Goal: Task Accomplishment & Management: Complete application form

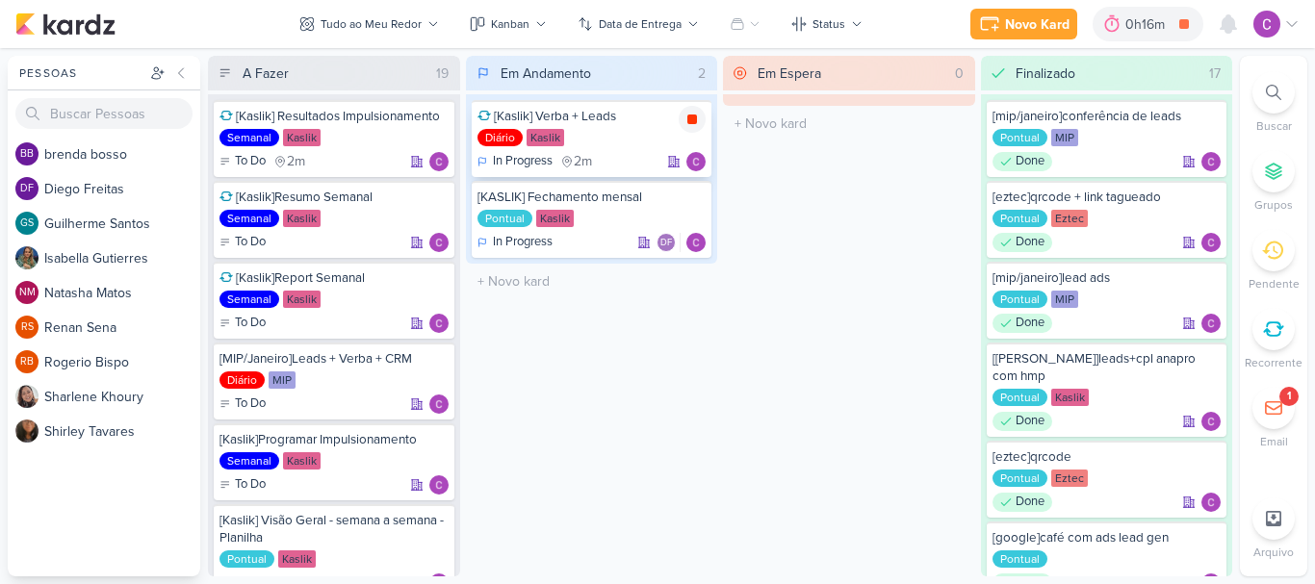
click at [695, 120] on icon at bounding box center [692, 120] width 10 height 10
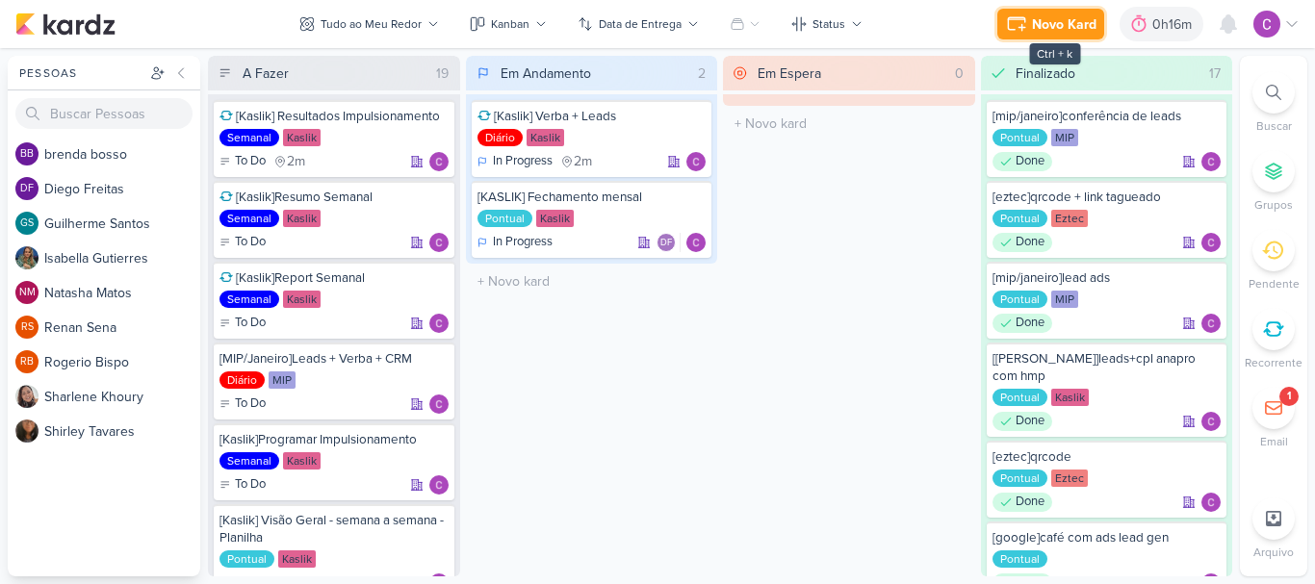
click at [1074, 32] on div "Novo Kard" at bounding box center [1064, 24] width 65 height 20
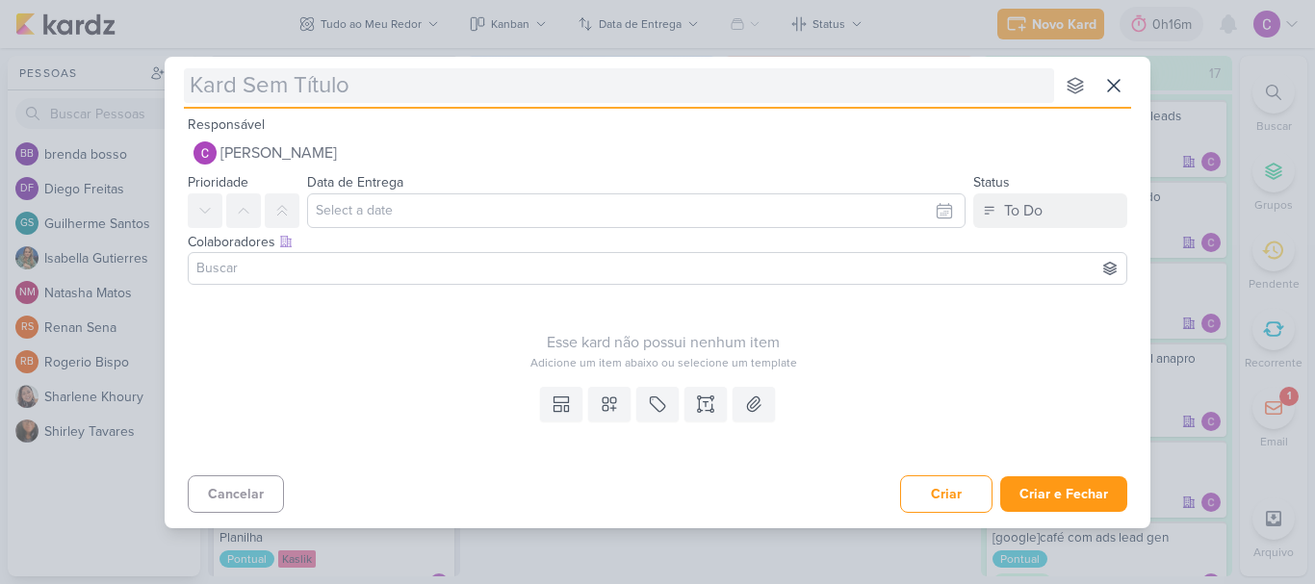
type input "["
type input "[relat"
type input "[relatório"
type input "[relatór"
type input "["
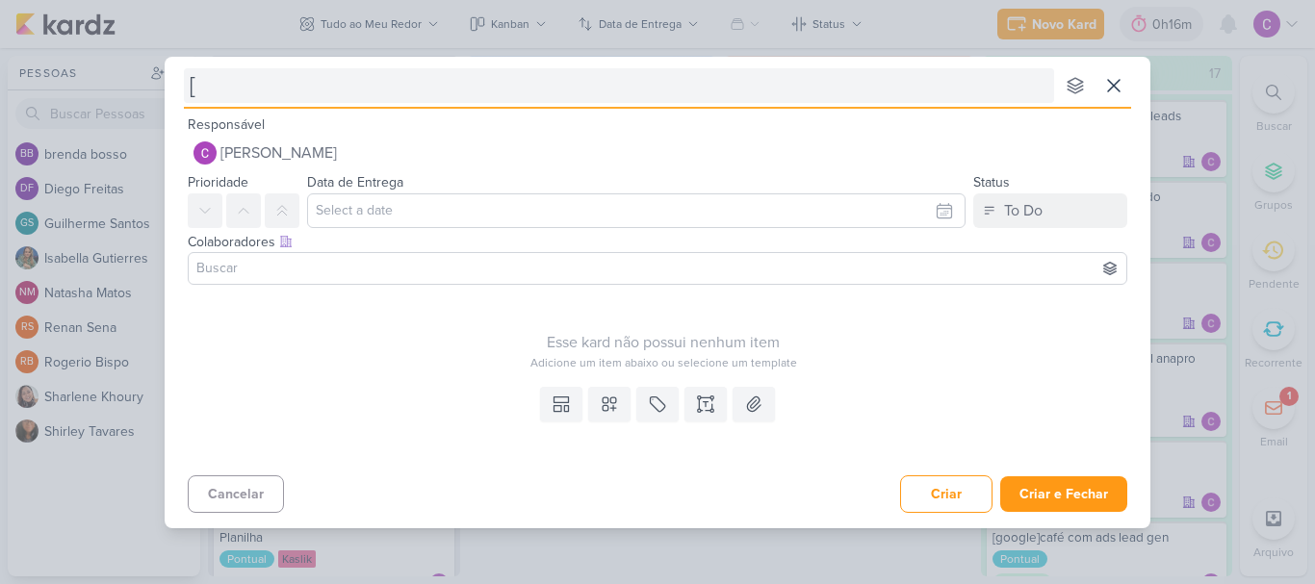
type input "[e"
type input "[eztec"
type input "[eztec]r"
type input "[eztec]relat"
type input "[eztec]relató"
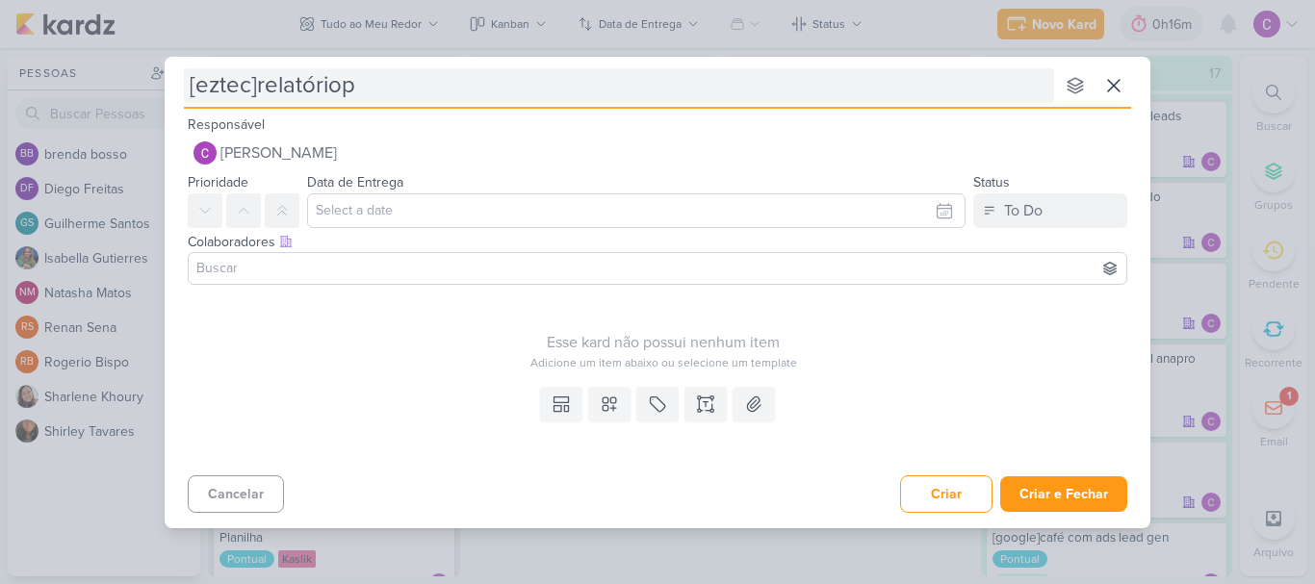
type input "[eztec]relatório"
type input "[eztec]relatóri"
type input "[eztec]relatório"
type input "[eztec]relatório qrcode"
type input "[eztec]relatório qrcode g"
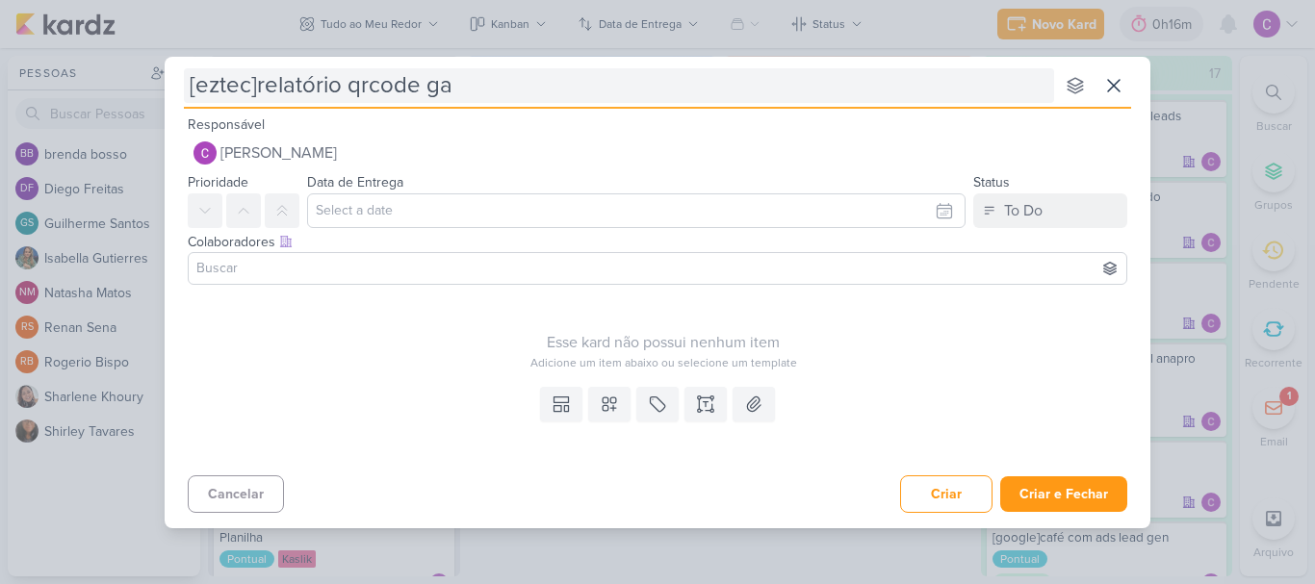
type input "[eztec]relatório qrcode ga4"
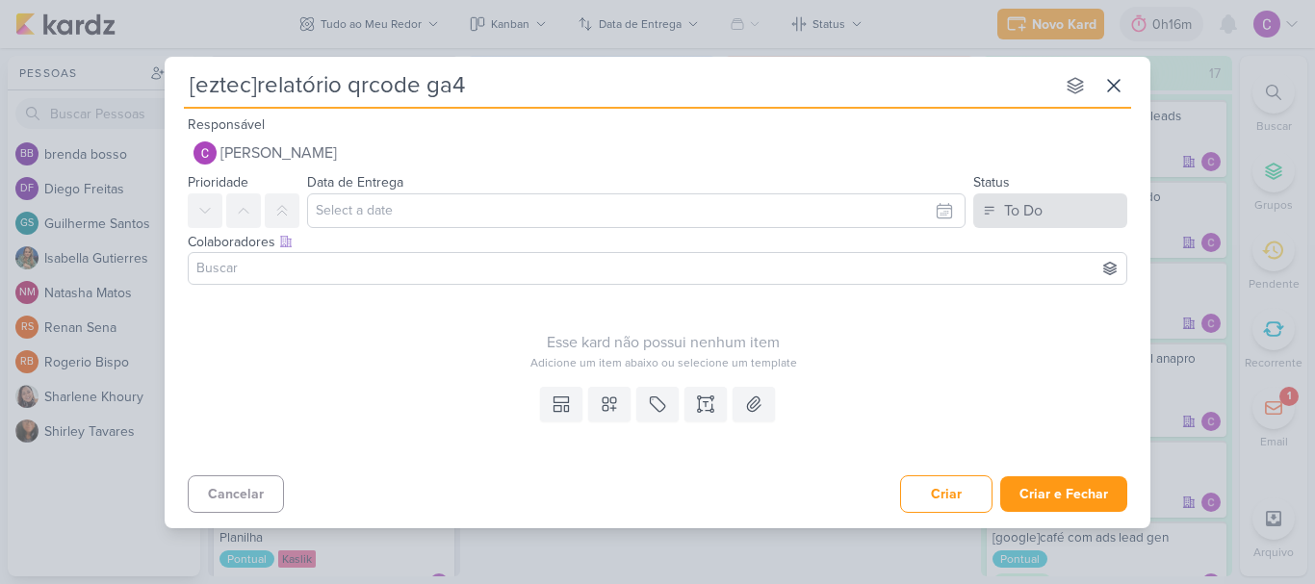
type input "[eztec]relatório qrcode ga4"
click at [1023, 216] on div "To Do" at bounding box center [1023, 210] width 39 height 23
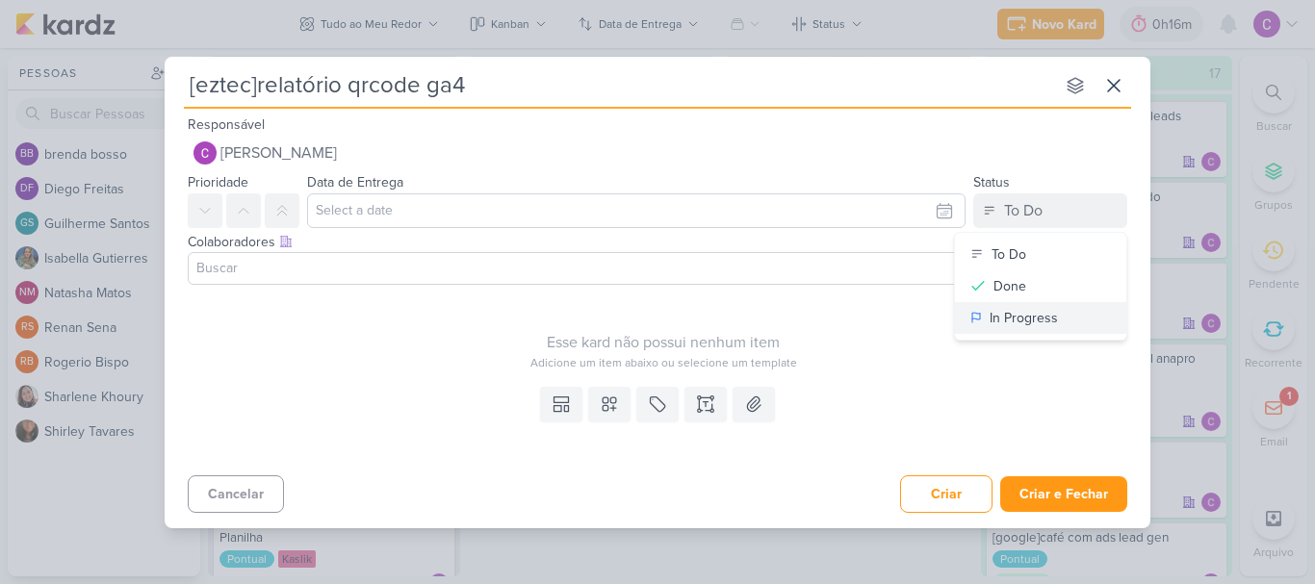
click at [1002, 308] on div "In Progress" at bounding box center [1024, 318] width 68 height 20
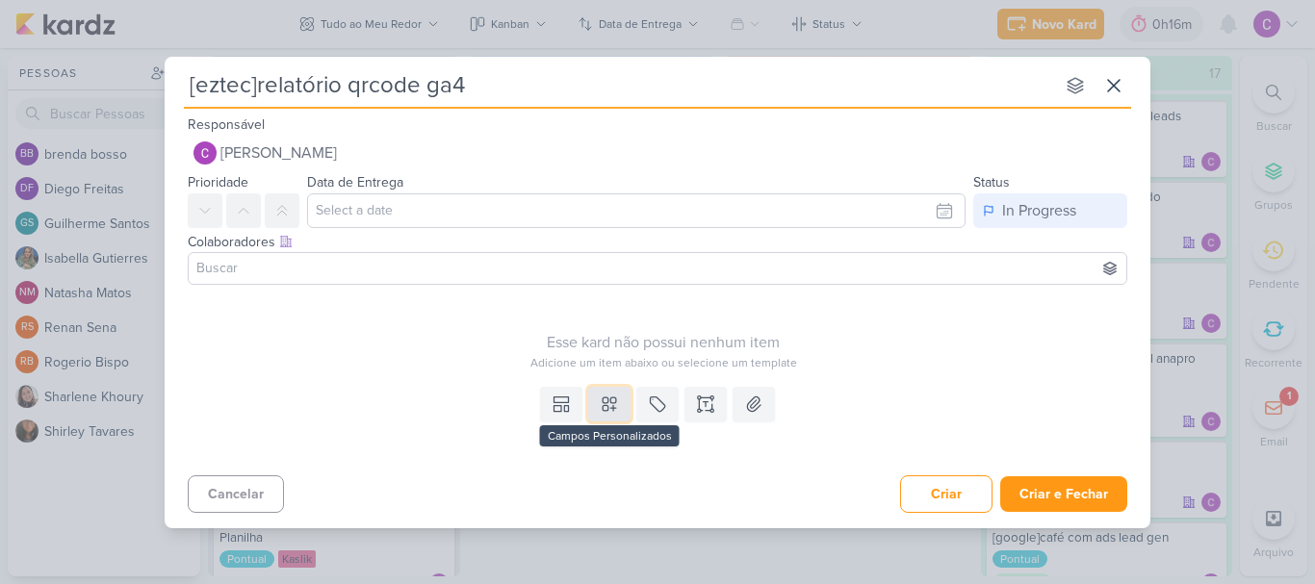
click at [611, 400] on icon at bounding box center [609, 404] width 19 height 19
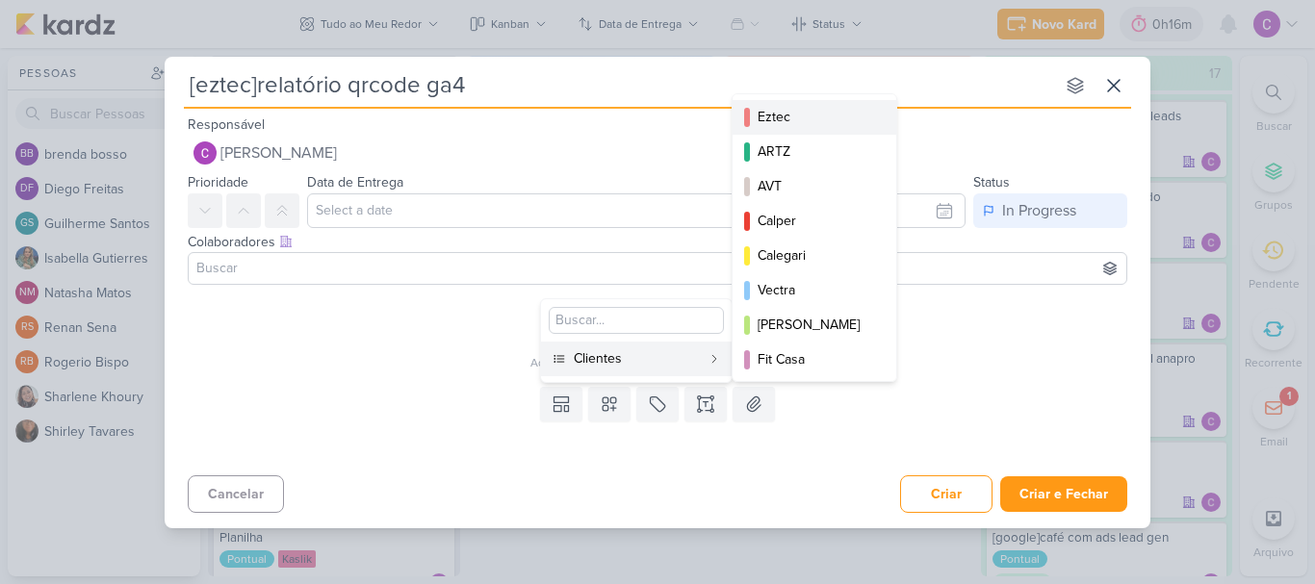
click at [776, 117] on div "Eztec" at bounding box center [816, 117] width 116 height 20
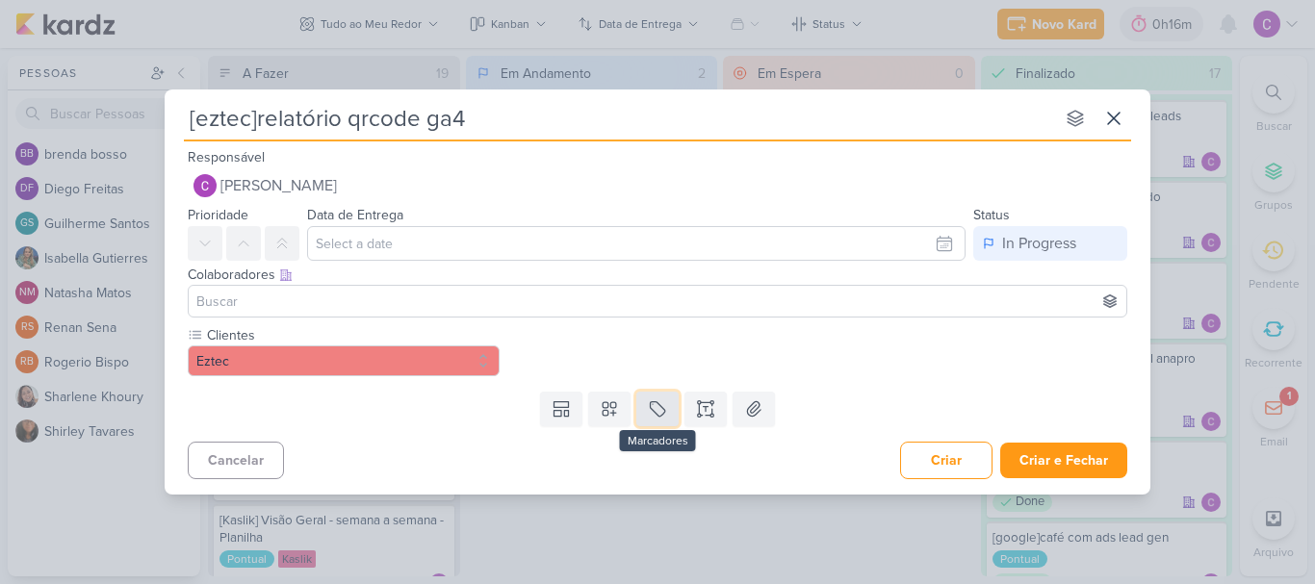
click at [655, 408] on icon at bounding box center [657, 409] width 19 height 19
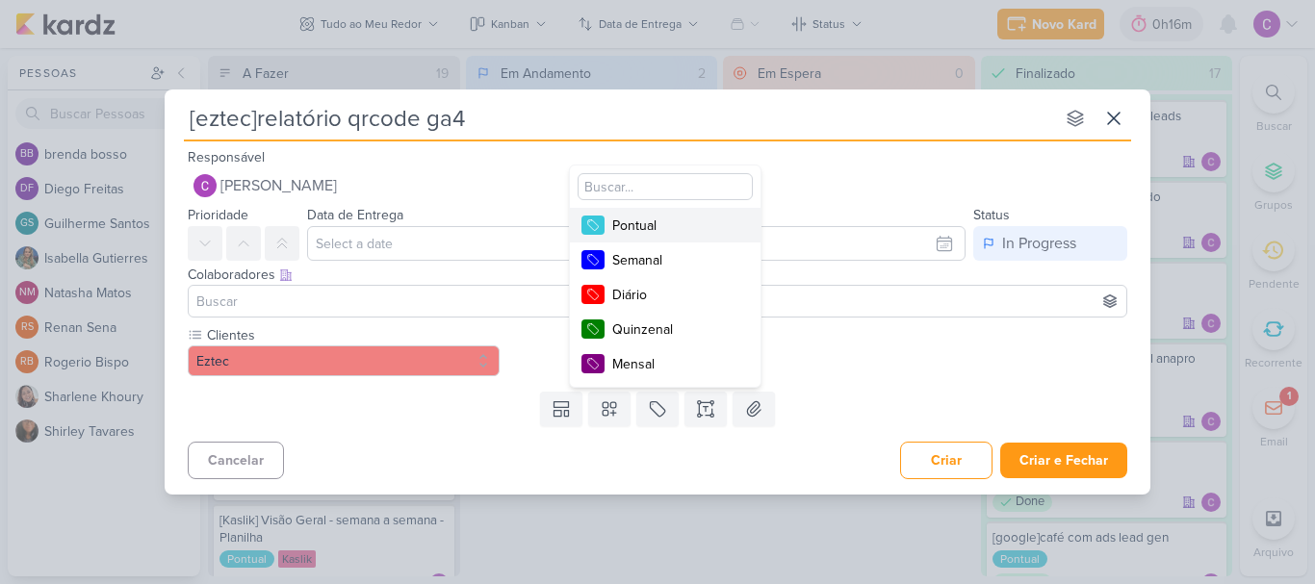
click at [662, 223] on div "Pontual" at bounding box center [674, 226] width 125 height 20
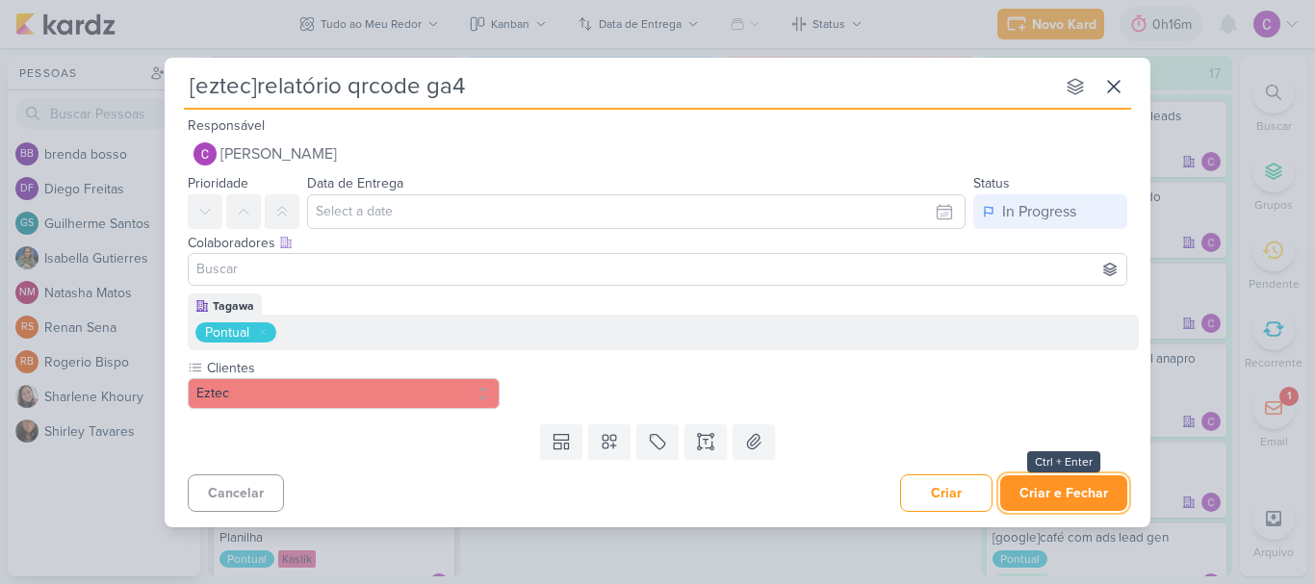
click at [1079, 488] on button "Criar e Fechar" at bounding box center [1063, 494] width 127 height 36
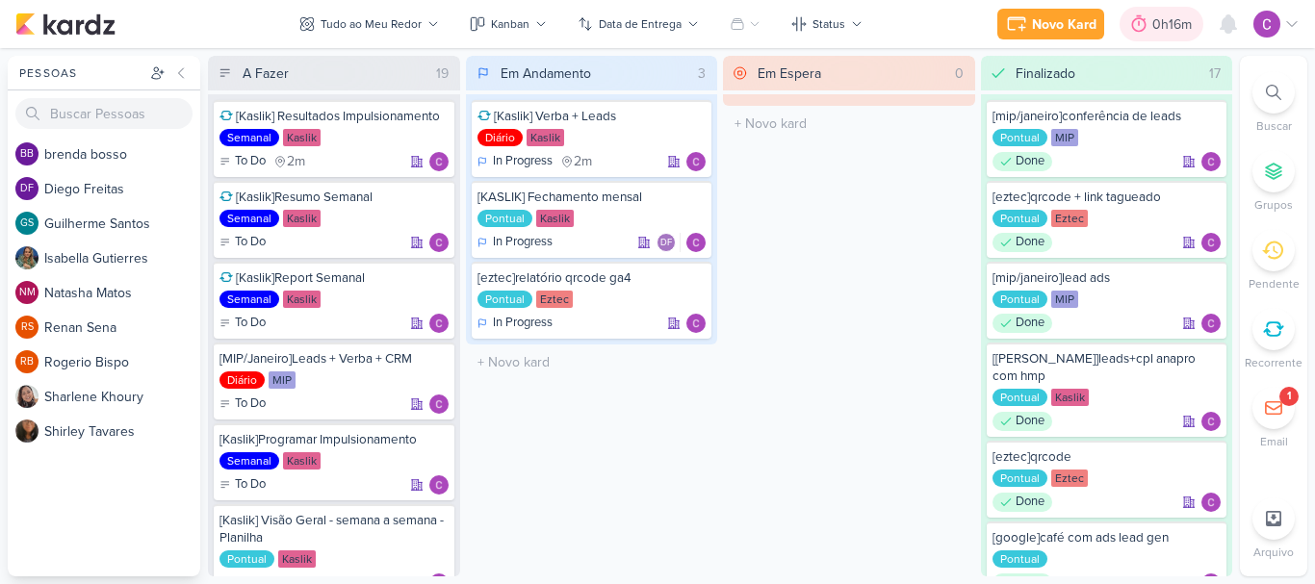
click at [1168, 26] on div "0h16m" at bounding box center [1174, 24] width 45 height 20
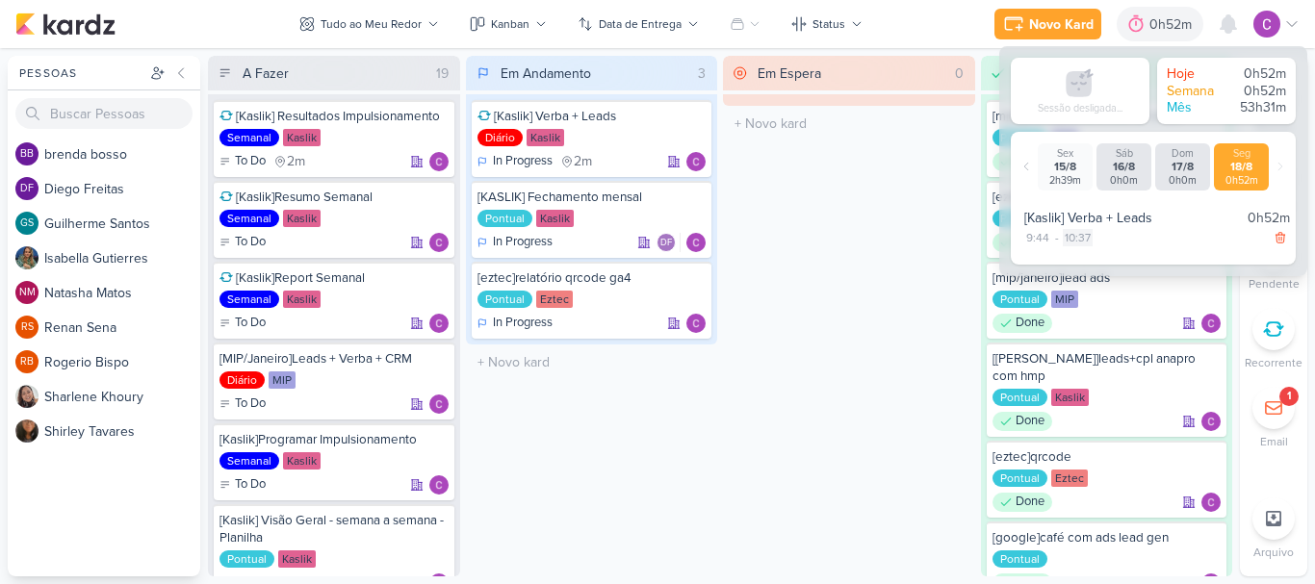
click at [1084, 236] on div "10:37" at bounding box center [1078, 237] width 30 height 17
select select "10"
click at [1107, 264] on select "00 01 02 03 04 05 06 07 08 09 10 11 12 13 14 15 16 17 18 19 20 21 22 23 24 25 2…" at bounding box center [1110, 261] width 27 height 23
click at [1097, 250] on select "00 01 02 03 04 05 06 07 08 09 10 11 12 13 14 15 16 17 18 19 20 21 22 23 24 25 2…" at bounding box center [1110, 261] width 27 height 23
click at [1145, 267] on icon at bounding box center [1138, 261] width 23 height 23
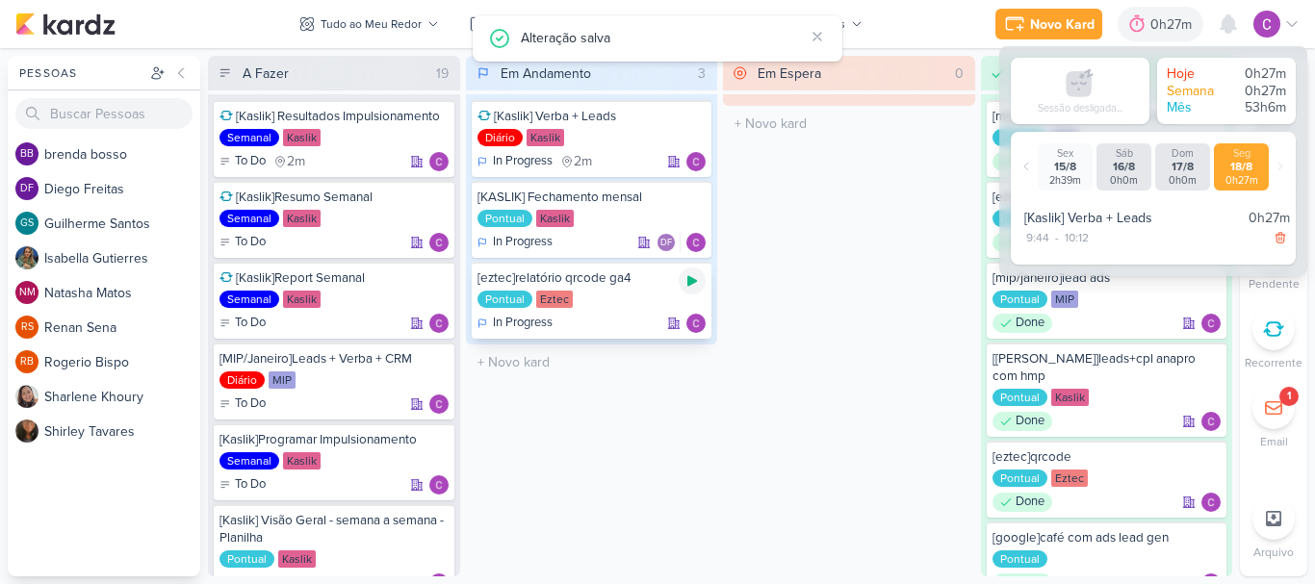
click at [697, 282] on icon at bounding box center [691, 280] width 15 height 15
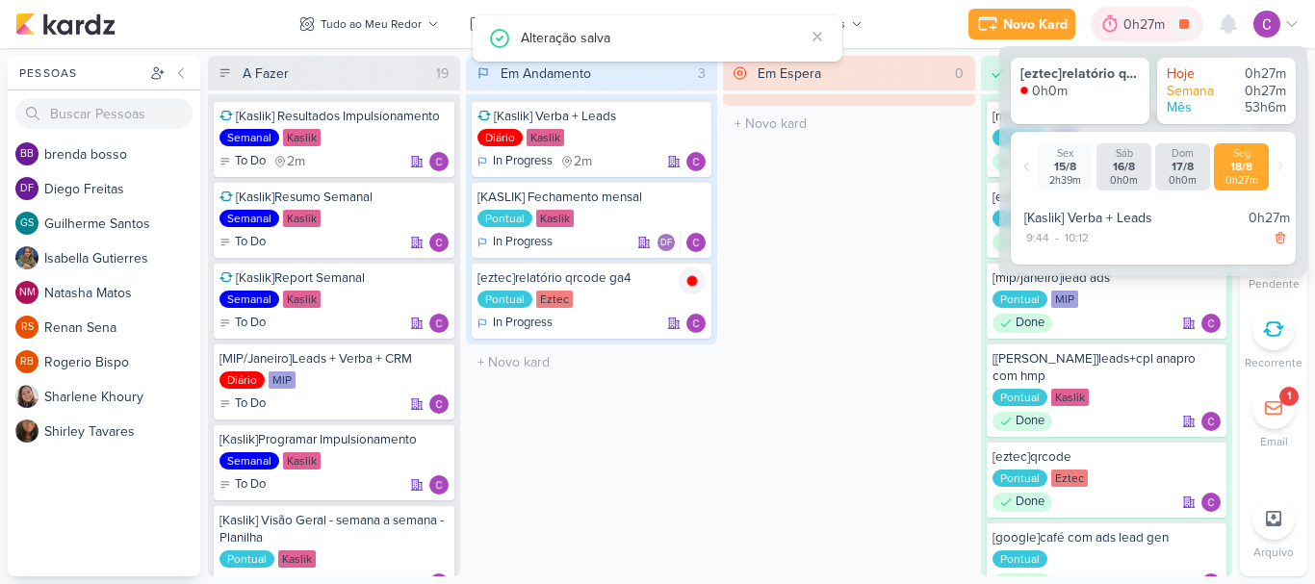
click at [1132, 13] on div "0h27m" at bounding box center [1147, 24] width 113 height 35
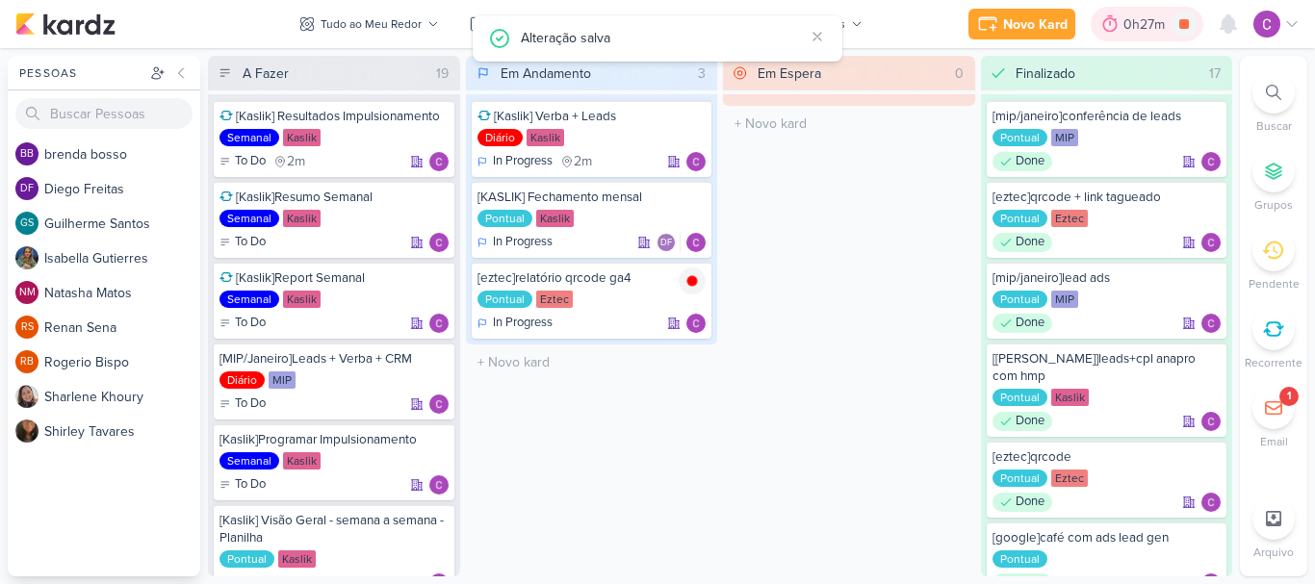
click at [1132, 22] on div "0h27m" at bounding box center [1146, 24] width 47 height 20
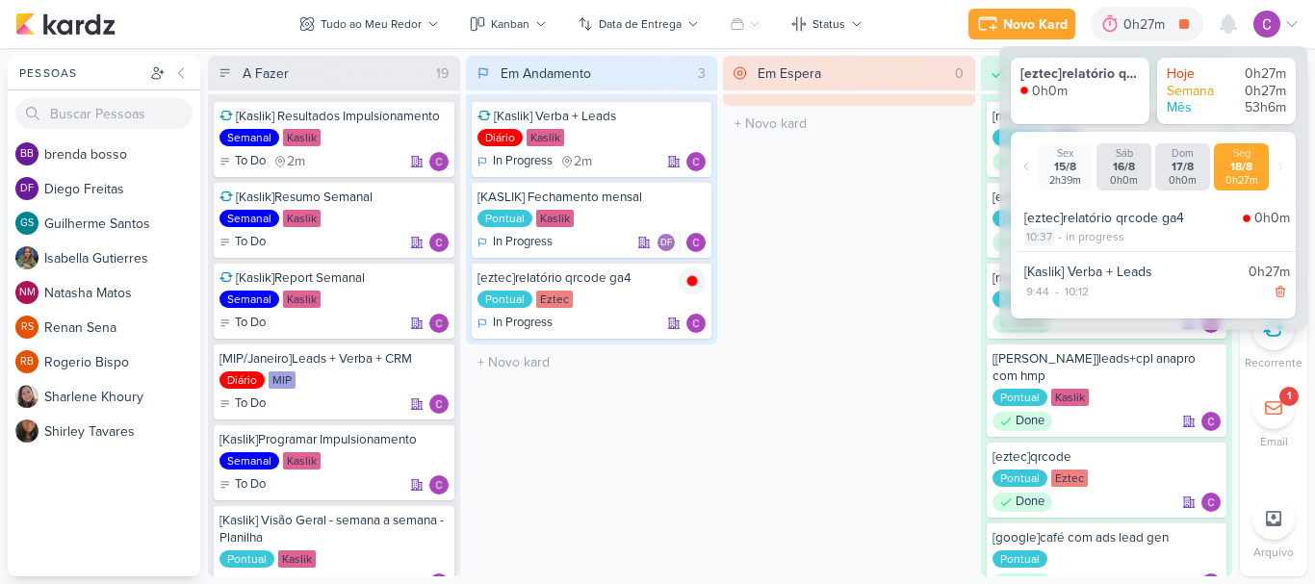
click at [1042, 238] on div "10:37" at bounding box center [1039, 236] width 30 height 17
click at [1072, 257] on select "00 01 02 03 04 05 06 07 08 09 10 11 12 13 14 15 16 17 18 19 20 21 22 23 24 25 2…" at bounding box center [1072, 260] width 27 height 23
select select "13"
click at [1059, 249] on select "00 01 02 03 04 05 06 07 08 09 10 11 12 13 14 15 16 17 18 19 20 21 22 23 24 25 2…" at bounding box center [1072, 260] width 27 height 23
click at [1102, 260] on icon at bounding box center [1101, 260] width 23 height 23
